Goal: Task Accomplishment & Management: Manage account settings

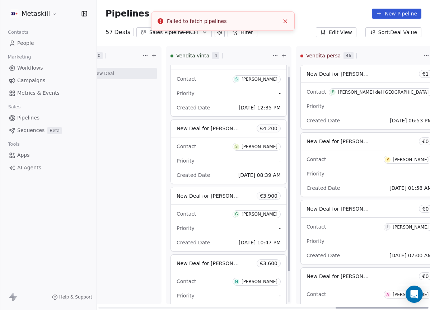
scroll to position [51, 0]
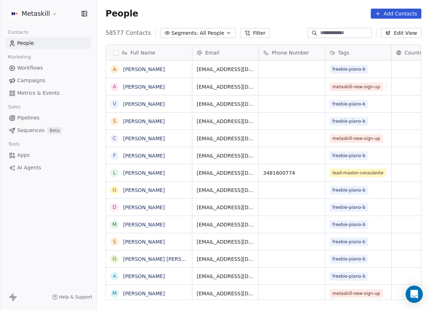
scroll to position [267, 327]
click at [38, 122] on link "Pipelines" at bounding box center [48, 118] width 85 height 12
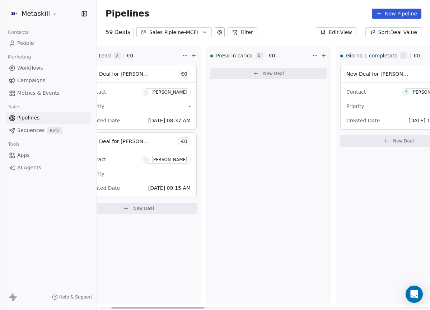
scroll to position [0, 11]
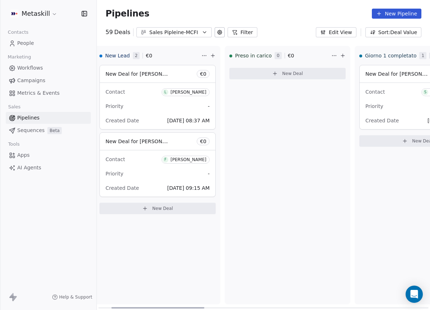
drag, startPoint x: 189, startPoint y: 308, endPoint x: 192, endPoint y: 303, distance: 6.1
click at [192, 307] on div at bounding box center [157, 307] width 93 height 1
click at [189, 37] on button "Sales Pipleine-MCFI" at bounding box center [173, 32] width 75 height 10
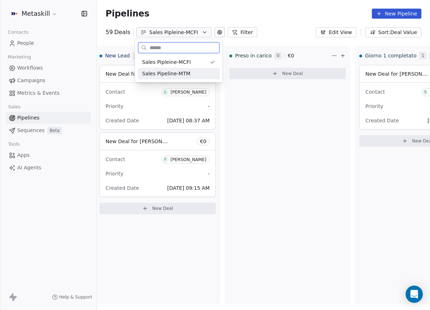
click at [205, 78] on div "Sales Pipeline-MTM" at bounding box center [179, 73] width 82 height 11
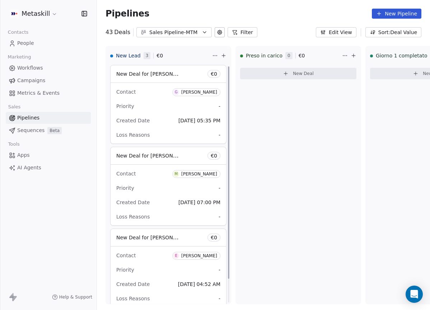
click at [181, 31] on div "Sales Pipeline-MTM" at bounding box center [173, 33] width 49 height 8
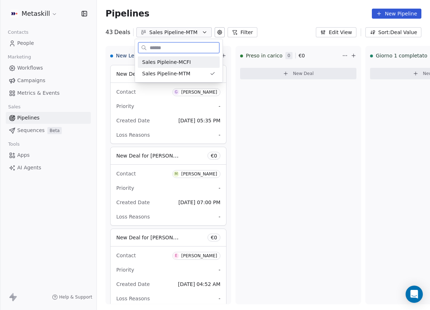
click at [198, 56] on div "Sales Pipleine-MCFI Sales Pipeline-MTM" at bounding box center [178, 67] width 87 height 29
click at [203, 61] on div "Sales Pipleine-MCFI" at bounding box center [178, 62] width 73 height 8
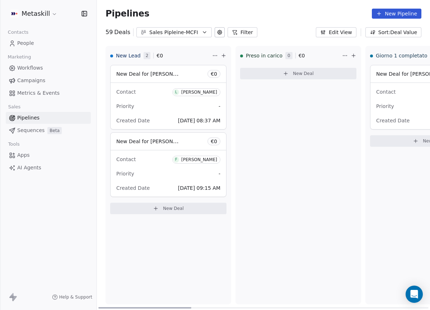
click at [338, 117] on div "Preso in carico 0 € 0 New Deal" at bounding box center [297, 175] width 125 height 258
drag, startPoint x: 188, startPoint y: 307, endPoint x: 179, endPoint y: 262, distance: 44.9
click at [179, 307] on div at bounding box center [144, 307] width 93 height 1
drag, startPoint x: 191, startPoint y: 306, endPoint x: 220, endPoint y: 304, distance: 28.7
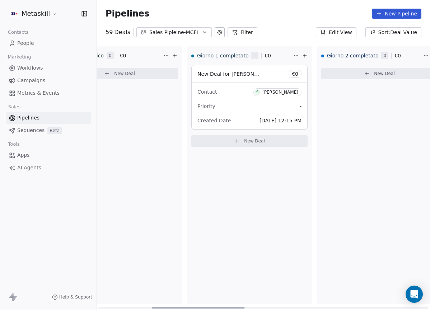
scroll to position [0, 192]
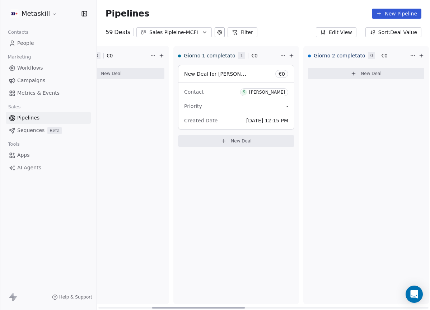
drag, startPoint x: 189, startPoint y: 305, endPoint x: 242, endPoint y: 302, distance: 53.6
click at [242, 307] on div at bounding box center [198, 307] width 93 height 1
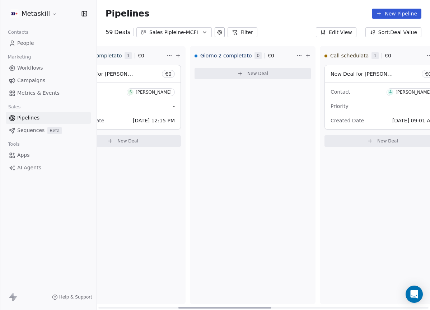
scroll to position [0, 416]
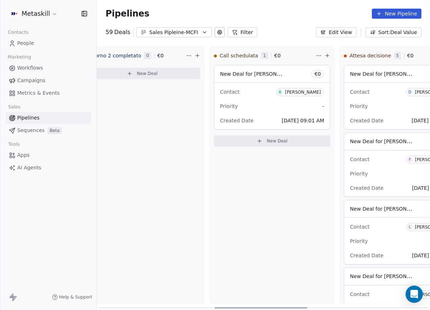
drag, startPoint x: 213, startPoint y: 307, endPoint x: 275, endPoint y: 301, distance: 62.7
click at [275, 307] on div at bounding box center [260, 307] width 93 height 1
click at [285, 91] on div "[PERSON_NAME]" at bounding box center [303, 92] width 36 height 5
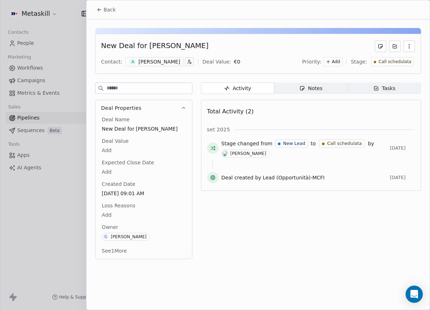
click at [172, 61] on div "[PERSON_NAME]" at bounding box center [159, 61] width 42 height 7
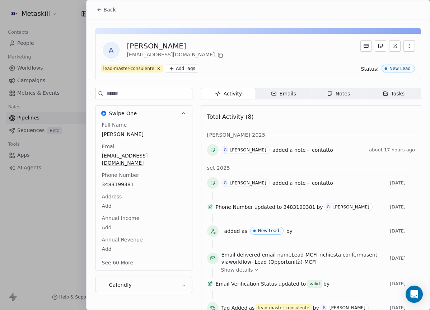
click at [343, 98] on span "Notes Notes" at bounding box center [338, 93] width 55 height 11
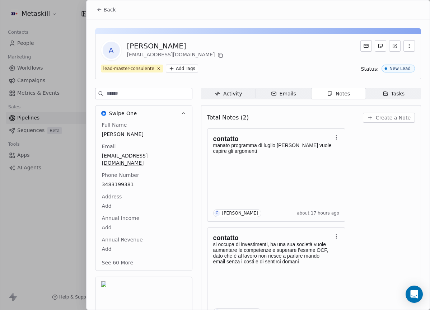
click at [105, 6] on span "Back" at bounding box center [110, 9] width 12 height 7
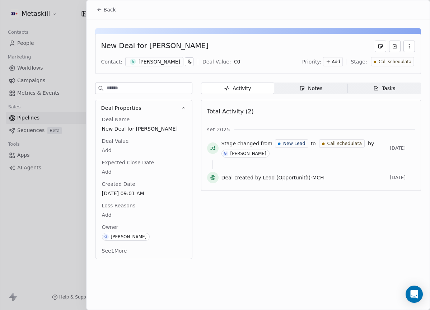
click at [105, 11] on span "Back" at bounding box center [110, 9] width 12 height 7
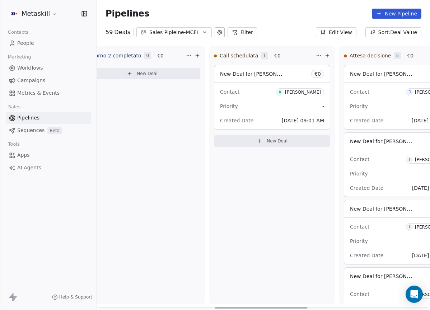
click at [185, 29] on div "Sales Pipleine-MCFI" at bounding box center [173, 33] width 49 height 8
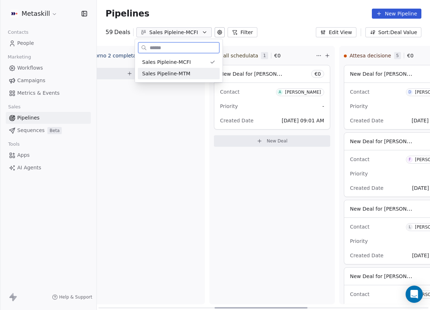
click at [192, 72] on div "Sales Pipeline-MTM" at bounding box center [178, 74] width 73 height 8
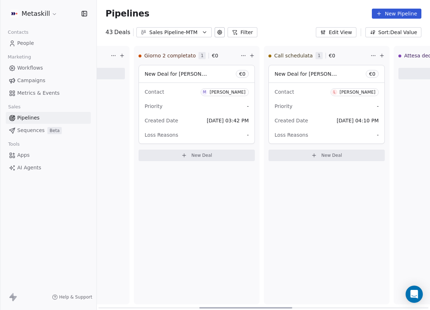
scroll to position [0, 363]
drag, startPoint x: 189, startPoint y: 307, endPoint x: 290, endPoint y: 300, distance: 100.7
click at [290, 307] on div at bounding box center [246, 307] width 93 height 1
click at [361, 93] on div "[PERSON_NAME]" at bounding box center [355, 92] width 36 height 5
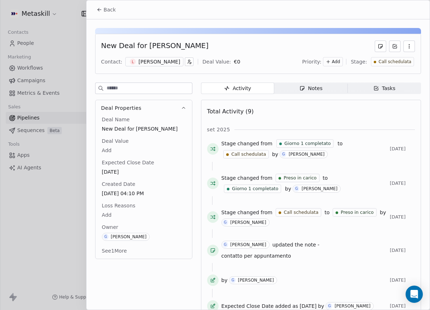
click at [160, 65] on div "[PERSON_NAME]" at bounding box center [159, 61] width 42 height 7
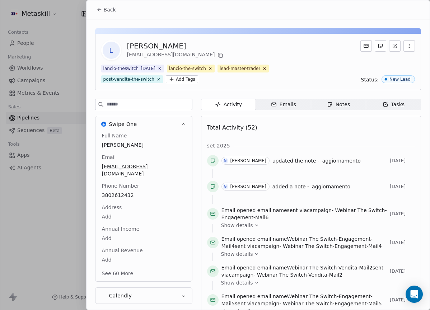
click at [318, 104] on span "Notes Notes" at bounding box center [338, 104] width 55 height 11
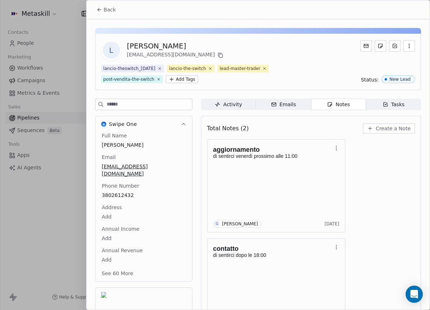
click at [108, 7] on span "Back" at bounding box center [110, 9] width 12 height 7
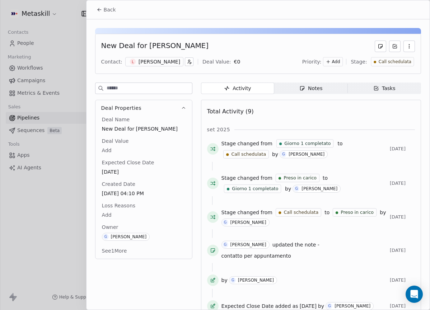
click at [108, 10] on span "Back" at bounding box center [110, 9] width 12 height 7
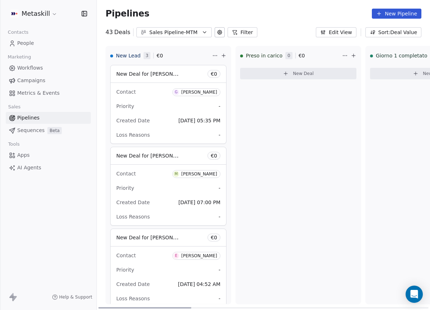
drag, startPoint x: 228, startPoint y: 308, endPoint x: 112, endPoint y: 298, distance: 116.9
click at [112, 307] on div at bounding box center [144, 307] width 93 height 1
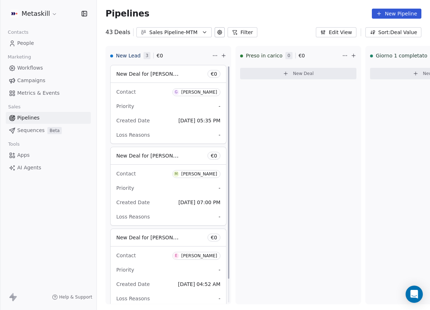
click at [195, 30] on div "Sales Pipeline-MTM" at bounding box center [173, 33] width 49 height 8
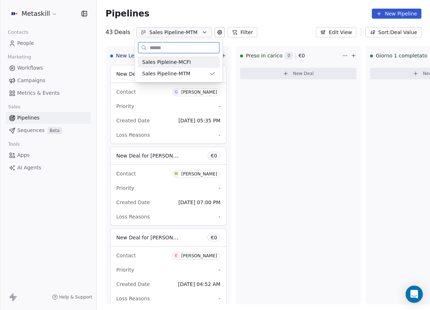
click at [189, 65] on div "Sales Pipleine-MCFI" at bounding box center [178, 62] width 73 height 8
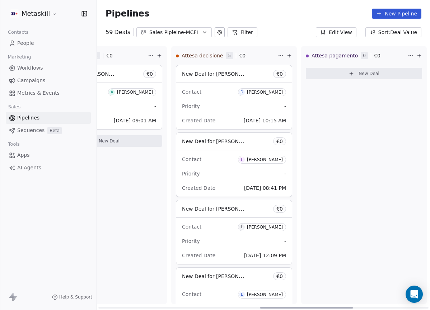
scroll to position [0, 586]
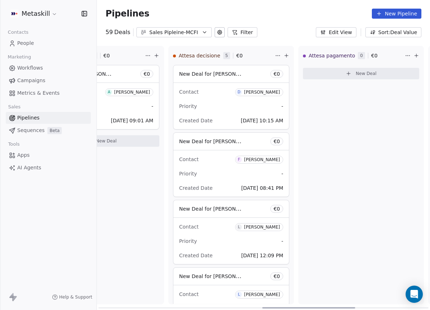
drag, startPoint x: 184, startPoint y: 307, endPoint x: 348, endPoint y: 321, distance: 164.1
click at [348, 308] on div at bounding box center [308, 307] width 93 height 1
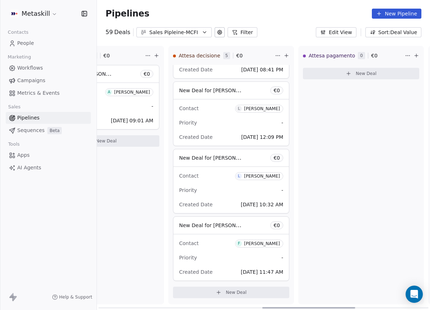
click at [262, 170] on div "Contact L [PERSON_NAME]" at bounding box center [231, 176] width 104 height 12
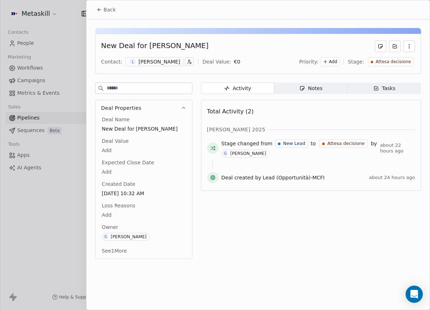
drag, startPoint x: 143, startPoint y: 62, endPoint x: 142, endPoint y: 66, distance: 5.0
click at [143, 62] on div "[PERSON_NAME]" at bounding box center [159, 61] width 42 height 7
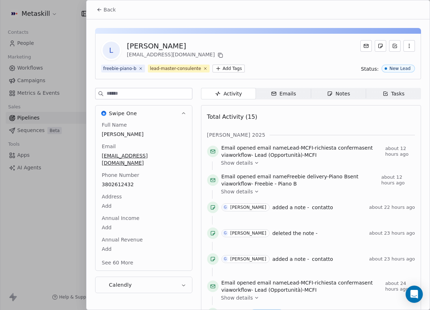
click at [109, 7] on span "Back" at bounding box center [110, 9] width 12 height 7
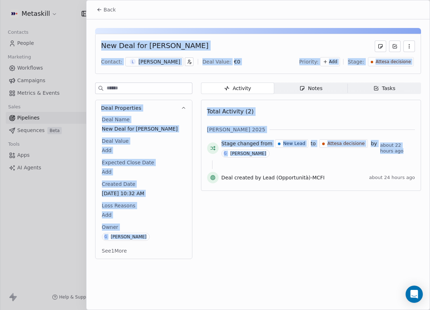
click at [106, 9] on span "Back" at bounding box center [110, 9] width 12 height 7
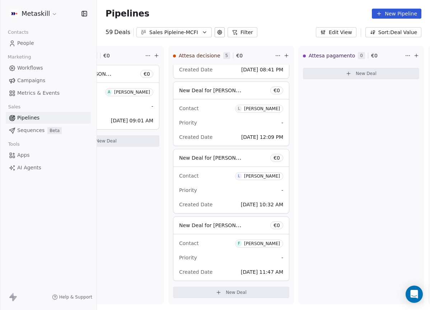
click at [186, 34] on div "Sales Pipleine-MCFI" at bounding box center [173, 33] width 49 height 8
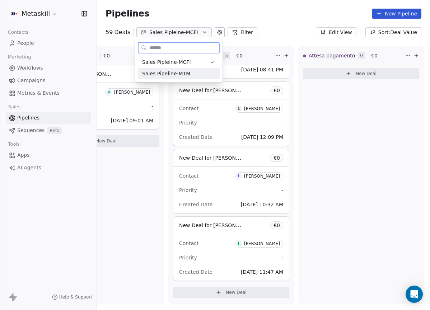
click at [196, 72] on div "Sales Pipeline-MTM" at bounding box center [178, 74] width 73 height 8
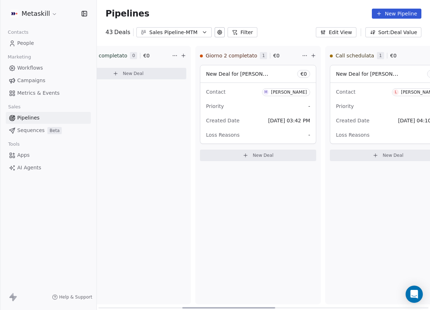
scroll to position [0, 300]
drag, startPoint x: 172, startPoint y: 307, endPoint x: 255, endPoint y: 277, distance: 87.6
click at [255, 307] on div at bounding box center [228, 307] width 93 height 1
click at [419, 92] on div "[PERSON_NAME]" at bounding box center [418, 92] width 36 height 5
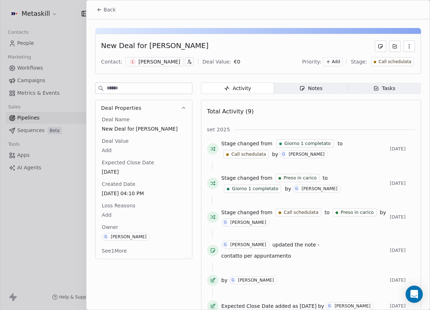
click at [165, 65] on div "L [PERSON_NAME]" at bounding box center [154, 61] width 58 height 9
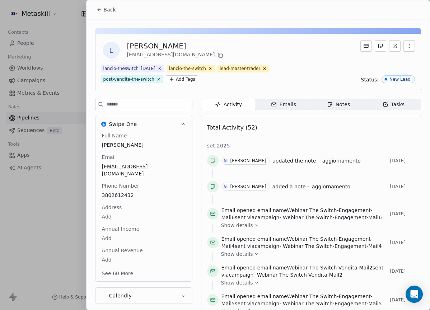
click at [343, 99] on span "Notes Notes" at bounding box center [338, 104] width 55 height 11
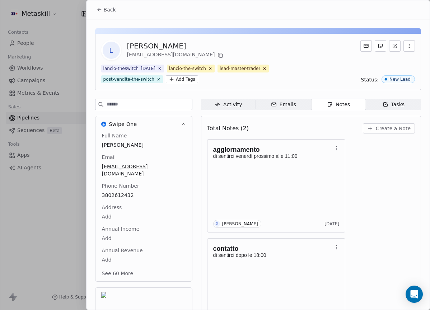
scroll to position [31, 0]
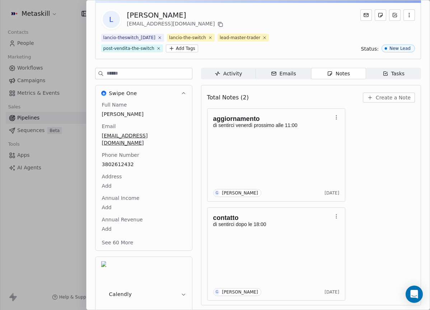
click at [371, 141] on div "aggiornamento di sentirci venerdì prossimo alle 11:00 G [PERSON_NAME] [DATE] co…" at bounding box center [311, 204] width 208 height 192
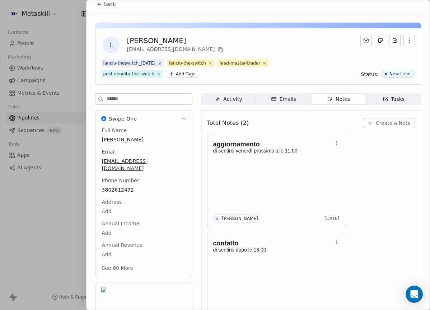
scroll to position [0, 0]
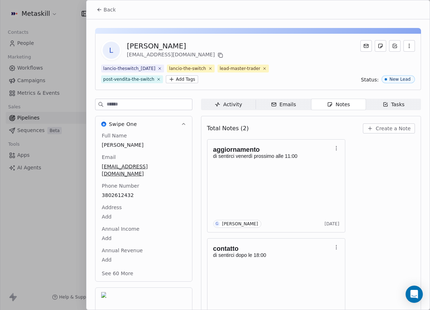
click at [112, 13] on span "Back" at bounding box center [110, 9] width 12 height 7
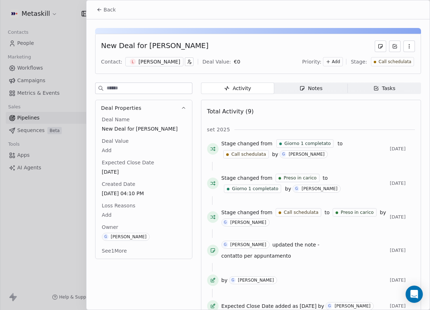
click at [112, 12] on span "Back" at bounding box center [110, 9] width 12 height 7
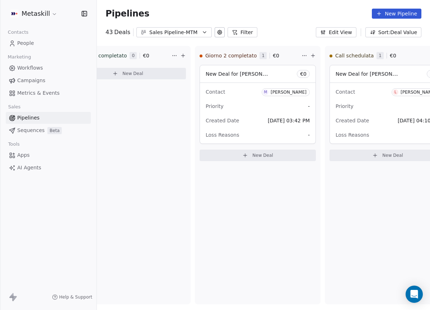
click at [194, 26] on div "Pipelines New Pipeline" at bounding box center [263, 13] width 333 height 27
click at [195, 32] on div "Sales Pipeline-MTM" at bounding box center [173, 33] width 49 height 8
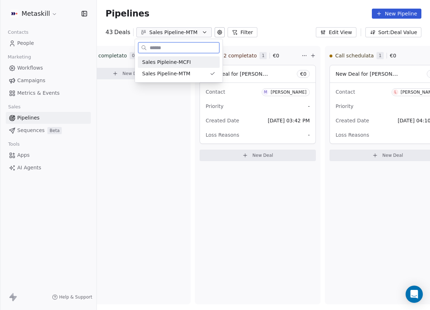
click at [199, 59] on div "Sales Pipleine-MCFI" at bounding box center [178, 62] width 73 height 8
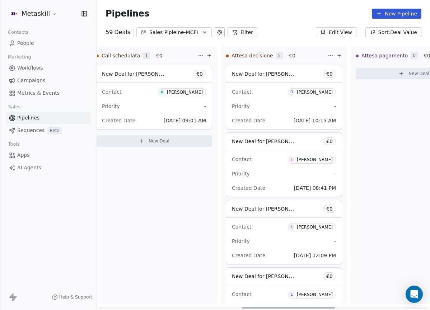
scroll to position [0, 535]
drag, startPoint x: 186, startPoint y: 306, endPoint x: 336, endPoint y: 280, distance: 151.8
click at [336, 307] on div at bounding box center [294, 307] width 93 height 1
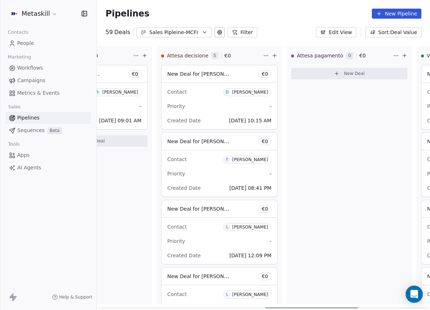
drag, startPoint x: 293, startPoint y: 307, endPoint x: 311, endPoint y: 305, distance: 17.7
click at [311, 307] on div at bounding box center [311, 307] width 93 height 1
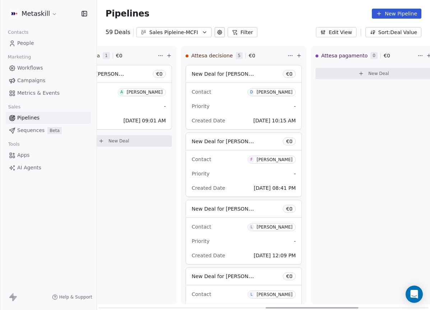
click at [299, 307] on div at bounding box center [311, 307] width 93 height 1
click at [280, 292] on div "[PERSON_NAME]" at bounding box center [274, 294] width 36 height 5
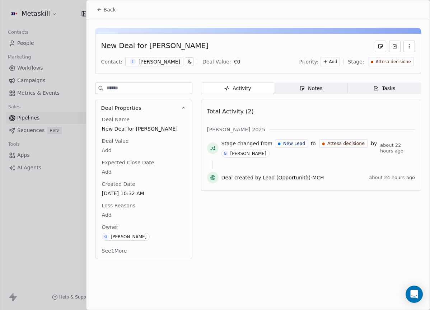
click at [172, 56] on div "Contact: [PERSON_NAME] Deal Value: € 0 Priority: Add Stage: Attesa decisione" at bounding box center [257, 61] width 313 height 11
click at [171, 58] on div "L [PERSON_NAME]" at bounding box center [154, 61] width 58 height 9
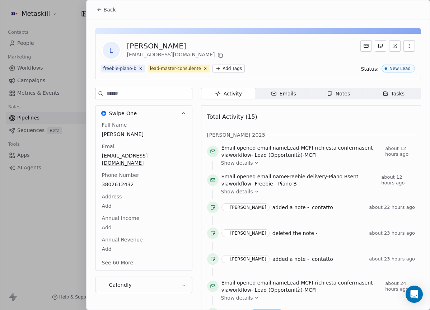
click at [169, 62] on div at bounding box center [215, 155] width 430 height 310
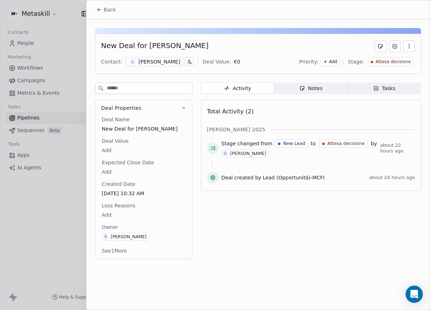
click at [167, 67] on div "New Deal for [PERSON_NAME] Contact: [PERSON_NAME] Deal Value: € 0 Priority: Add…" at bounding box center [258, 54] width 326 height 40
click at [168, 63] on div "[PERSON_NAME]" at bounding box center [159, 61] width 42 height 7
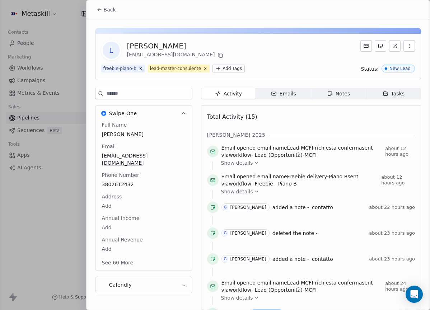
drag, startPoint x: 331, startPoint y: 74, endPoint x: 328, endPoint y: 84, distance: 10.4
click at [331, 75] on div "L [PERSON_NAME] [EMAIL_ADDRESS][DOMAIN_NAME] freebie-piano-b lead-master-consul…" at bounding box center [258, 57] width 326 height 46
click at [328, 89] on span "Notes Notes" at bounding box center [338, 93] width 55 height 11
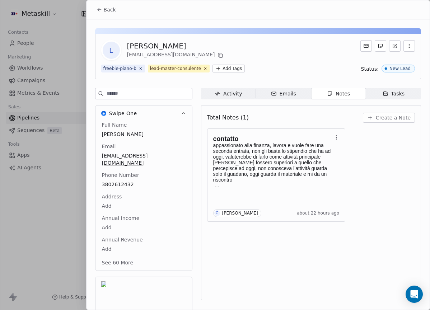
click at [374, 182] on div "contatto appassionato alla finanza, lavora e vuole fare una seconda entrata, no…" at bounding box center [311, 174] width 208 height 93
click at [109, 11] on span "Back" at bounding box center [110, 9] width 12 height 7
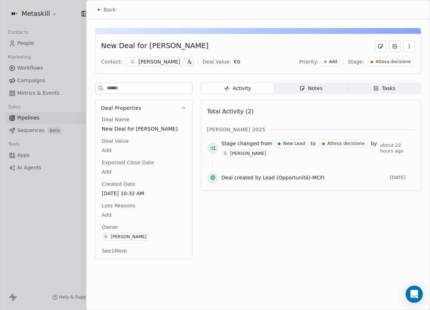
click at [106, 5] on button "Back" at bounding box center [106, 9] width 28 height 13
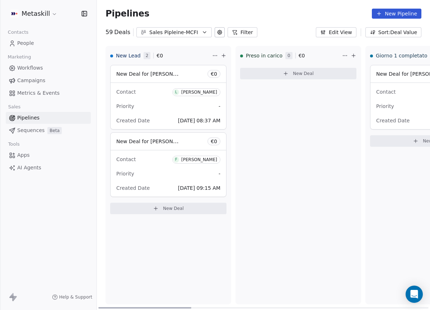
drag, startPoint x: 304, startPoint y: 307, endPoint x: 246, endPoint y: 234, distance: 93.4
click at [129, 307] on div at bounding box center [144, 307] width 93 height 1
click at [176, 34] on div "Sales Pipleine-MCFI" at bounding box center [173, 33] width 49 height 8
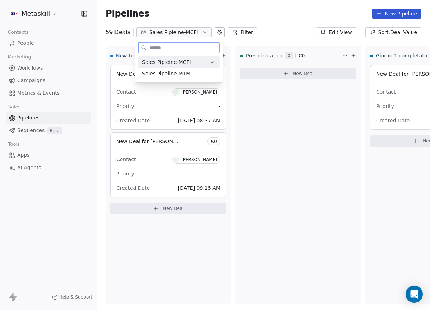
click at [182, 74] on span "Sales Pipeline-MTM" at bounding box center [166, 74] width 48 height 8
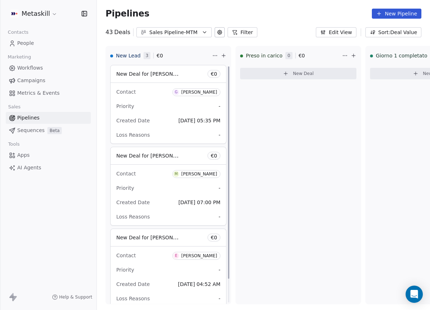
click at [196, 28] on button "Sales Pipeline-MTM" at bounding box center [173, 32] width 75 height 10
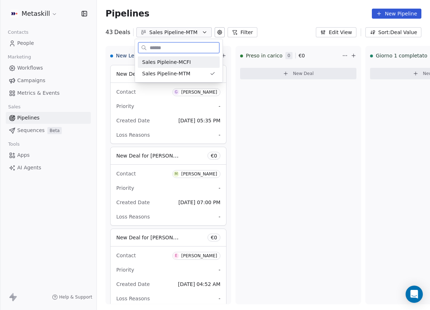
click at [201, 64] on div "Sales Pipleine-MCFI" at bounding box center [178, 62] width 73 height 8
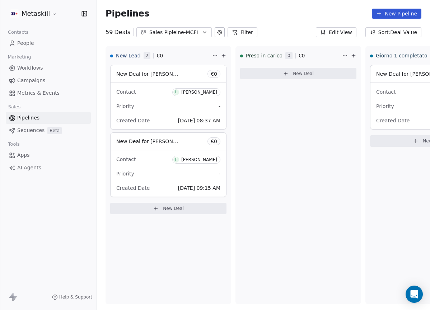
click at [253, 27] on button "Filter" at bounding box center [242, 32] width 30 height 10
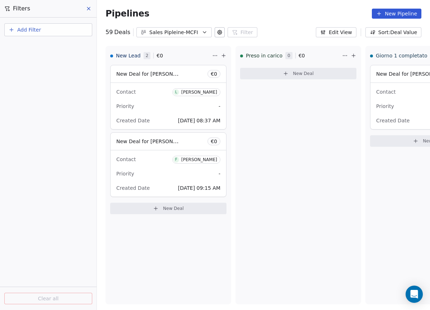
click at [94, 10] on div "Filters" at bounding box center [48, 8] width 96 height 17
click at [93, 8] on button at bounding box center [89, 9] width 11 height 10
